Goal: Task Accomplishment & Management: Complete application form

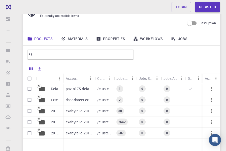
scroll to position [50, 0]
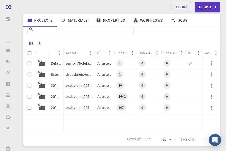
click at [107, 65] on p "/cluster-???-home/pavlo175/pavlo175-default" at bounding box center [104, 63] width 14 height 5
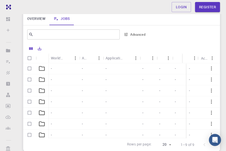
click at [42, 68] on icon at bounding box center [41, 68] width 7 height 7
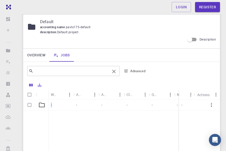
scroll to position [25, 0]
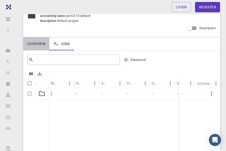
click at [30, 43] on link "Overview" at bounding box center [36, 43] width 26 height 13
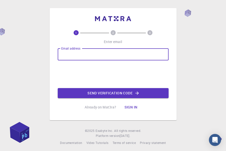
click at [84, 52] on input "Email address" at bounding box center [113, 54] width 111 height 12
type input "rocha.nestor@antiquespride.edu.ph"
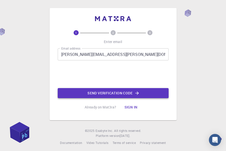
click at [94, 93] on button "Send verification code" at bounding box center [113, 93] width 111 height 10
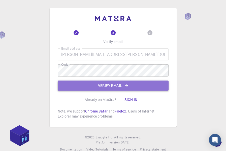
click at [96, 87] on button "Verify email" at bounding box center [113, 85] width 111 height 10
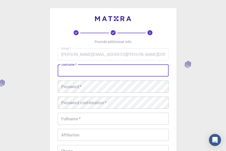
click at [89, 71] on input "username   *" at bounding box center [113, 70] width 111 height 12
type input "nestor"
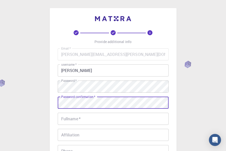
click at [77, 117] on input "Fullname   *" at bounding box center [113, 119] width 111 height 12
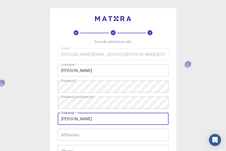
click at [77, 119] on input "Nestor A. Rocha" at bounding box center [113, 119] width 111 height 12
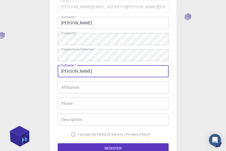
scroll to position [50, 0]
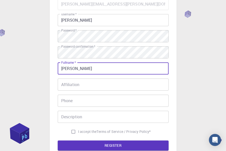
type input "Nestor Rocha"
click at [73, 85] on input "Affiliation" at bounding box center [113, 84] width 111 height 12
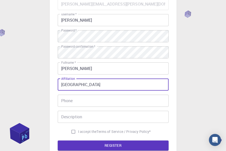
type input "University of Antique"
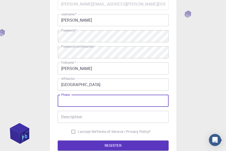
click at [67, 100] on input "Phone" at bounding box center [113, 101] width 111 height 12
click at [80, 102] on input "Phone" at bounding box center [113, 101] width 111 height 12
type input "09125599554"
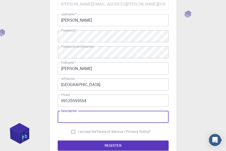
click at [80, 115] on input "Description" at bounding box center [113, 117] width 111 height 12
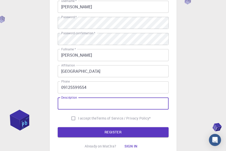
scroll to position [75, 0]
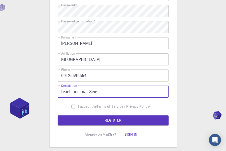
type input "teachinng mat Scie"
click at [73, 106] on input "I accept the Terms of Service / Privacy Policy *" at bounding box center [73, 107] width 10 height 10
checkbox input "true"
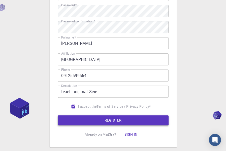
click at [121, 120] on button "REGISTER" at bounding box center [113, 120] width 111 height 10
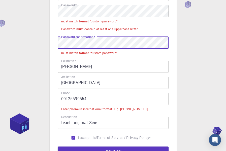
scroll to position [50, 0]
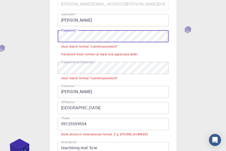
click at [28, 39] on div "3 Provide additional info Email   * rocha.nestor@antiquespride.edu.ph Email   *…" at bounding box center [113, 93] width 226 height 287
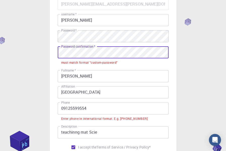
click at [13, 58] on div "3 Provide additional info Email   * rocha.nestor@antiquespride.edu.ph Email   *…" at bounding box center [113, 86] width 226 height 272
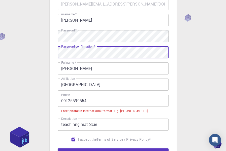
click at [62, 100] on input "09125599554" at bounding box center [113, 101] width 111 height 12
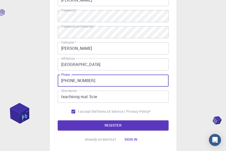
scroll to position [101, 0]
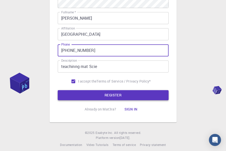
type input "+639125599554"
click at [102, 98] on button "REGISTER" at bounding box center [113, 95] width 111 height 10
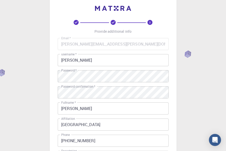
scroll to position [0, 0]
